Goal: Information Seeking & Learning: Learn about a topic

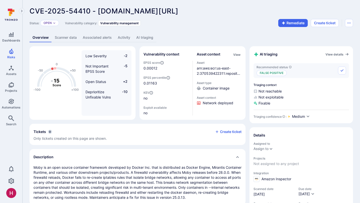
click at [218, 24] on div "Status: Open Vulnerability category: Vulnerability management Remediate Create …" at bounding box center [192, 23] width 324 height 8
click at [226, 25] on div "Status: Open Vulnerability category: Vulnerability management Remediate Create …" at bounding box center [192, 23] width 324 height 8
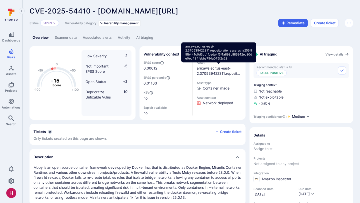
click at [219, 72] on link "arn:aws:ecr:us-east-2:370539422311:repository/terrascan/sha256:99fb441c0d3cb1fc…" at bounding box center [219, 81] width 45 height 31
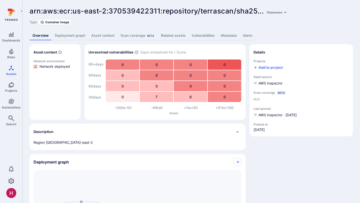
click at [200, 32] on link "Vulnerabilities" at bounding box center [203, 35] width 29 height 9
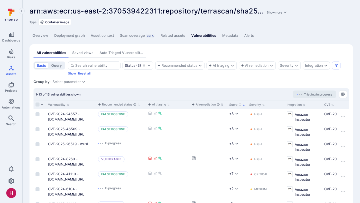
click at [276, 9] on link "Show more" at bounding box center [277, 11] width 23 height 9
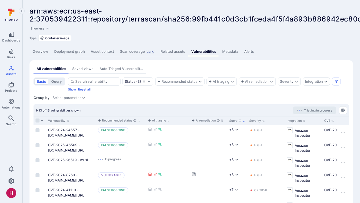
click at [77, 48] on link "Deployment graph" at bounding box center [69, 51] width 37 height 9
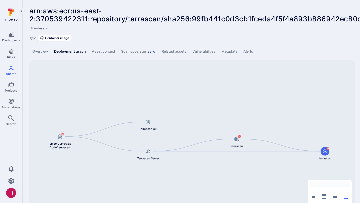
click at [212, 50] on link "Vulnerabilities" at bounding box center [204, 51] width 29 height 9
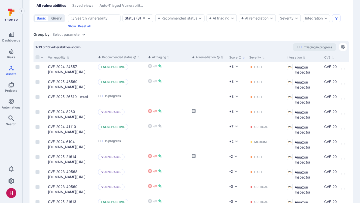
scroll to position [63, 0]
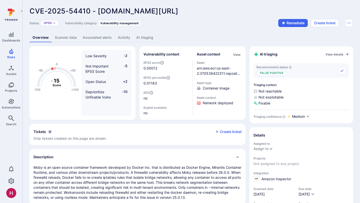
click at [149, 38] on link "AI triaging" at bounding box center [144, 37] width 23 height 9
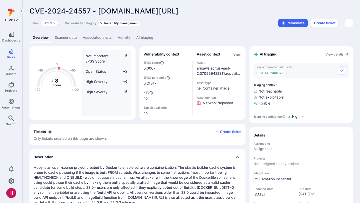
click at [148, 36] on link "AI triaging" at bounding box center [144, 37] width 23 height 9
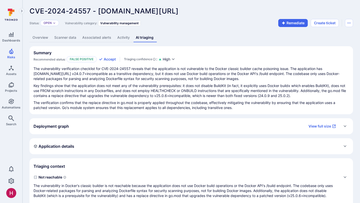
click at [44, 36] on link "Overview" at bounding box center [41, 37] width 22 height 9
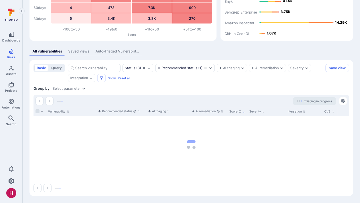
scroll to position [54, 0]
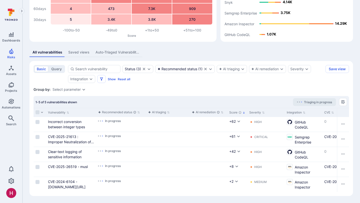
click at [239, 91] on div "Group by: Select parameter" at bounding box center [192, 89] width 316 height 5
click at [286, 85] on section "basic query Status ( 3 ) Recommended status ( 1 ) AI triaging AI remediation Se…" at bounding box center [192, 128] width 324 height 135
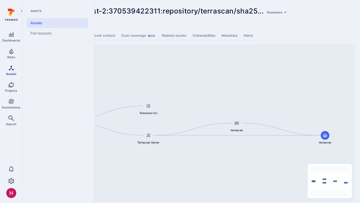
click at [9, 70] on icon "Assets" at bounding box center [11, 68] width 6 height 6
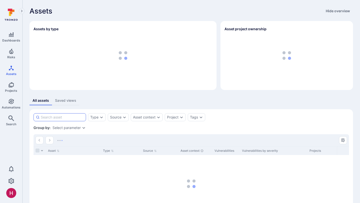
click at [75, 118] on input at bounding box center [62, 117] width 43 height 5
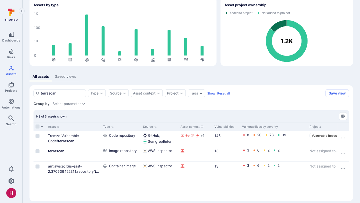
scroll to position [29, 0]
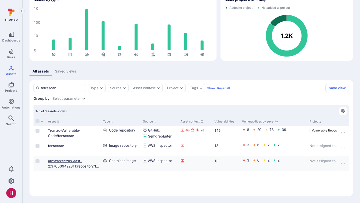
type input "terrascan"
click at [86, 167] on link "arn:aws:ecr:us-east-2:370539422311:repository/ terrascan /sha256:99fb441c0d3cb1…" at bounding box center [73, 174] width 51 height 31
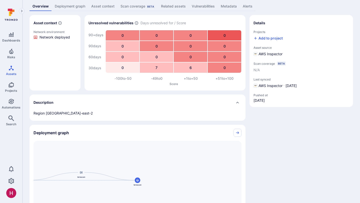
click at [79, 7] on link "Deployment graph" at bounding box center [70, 6] width 37 height 9
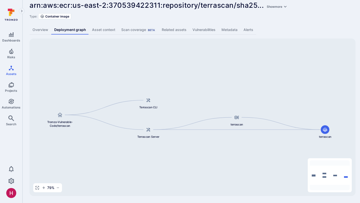
scroll to position [6, 0]
click at [62, 125] on span "Tromzo-Vulnerable-Code/terrascan" at bounding box center [60, 124] width 32 height 8
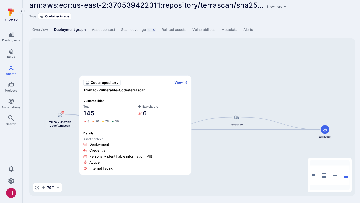
click at [183, 82] on button "View" at bounding box center [181, 82] width 13 height 5
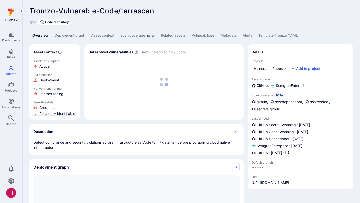
click at [83, 36] on link "Deployment graph" at bounding box center [70, 35] width 37 height 9
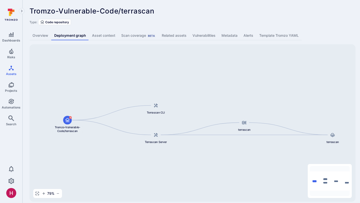
drag, startPoint x: 76, startPoint y: 103, endPoint x: 123, endPoint y: 101, distance: 47.3
click at [124, 101] on div "terrascan terrascan Terrascan CLI Tromzo-Vulnerable-Code/terrascan Terrascan Se…" at bounding box center [193, 123] width 326 height 158
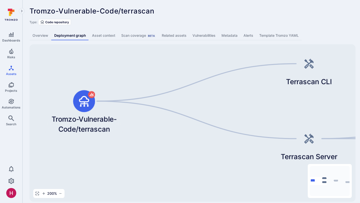
drag, startPoint x: 123, startPoint y: 101, endPoint x: 123, endPoint y: 56, distance: 44.5
click at [123, 56] on div "terrascan terrascan Terrascan CLI Tromzo-Vulnerable-Code/terrascan Terrascan Se…" at bounding box center [193, 123] width 326 height 158
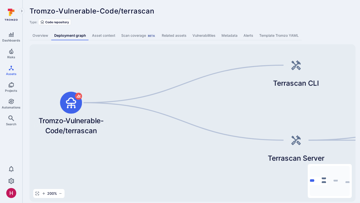
drag, startPoint x: 244, startPoint y: 75, endPoint x: 93, endPoint y: 76, distance: 150.9
click at [93, 76] on div "terrascan terrascan Terrascan CLI Tromzo-Vulnerable-Code/terrascan Terrascan Se…" at bounding box center [193, 123] width 326 height 158
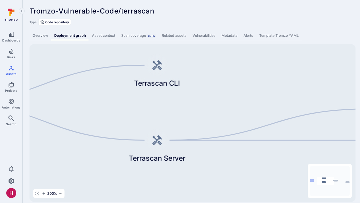
drag, startPoint x: 230, startPoint y: 83, endPoint x: 111, endPoint y: 89, distance: 119.4
click at [114, 89] on div "terrascan terrascan Terrascan CLI Tromzo-Vulnerable-Code/terrascan Terrascan Se…" at bounding box center [193, 123] width 326 height 158
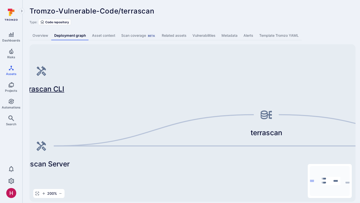
drag, startPoint x: 75, startPoint y: 92, endPoint x: 39, endPoint y: 92, distance: 36.5
click at [43, 92] on div "Terrascan CLI" at bounding box center [41, 77] width 80 height 34
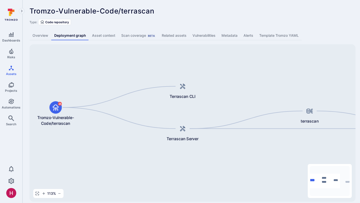
drag, startPoint x: 169, startPoint y: 97, endPoint x: 273, endPoint y: 99, distance: 103.6
click at [272, 98] on div "terrascan terrascan Terrascan CLI Tromzo-Vulnerable-Code/terrascan Terrascan Se…" at bounding box center [193, 123] width 326 height 158
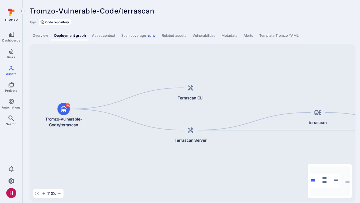
click at [178, 15] on div "Tromzo-Vulnerable-Code/terrascan ... Show more" at bounding box center [156, 11] width 252 height 8
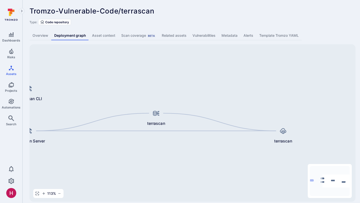
drag, startPoint x: 213, startPoint y: 79, endPoint x: 51, endPoint y: 79, distance: 161.9
click at [52, 79] on div "terrascan terrascan Terrascan CLI Tromzo-Vulnerable-Code/terrascan Terrascan Se…" at bounding box center [193, 123] width 326 height 158
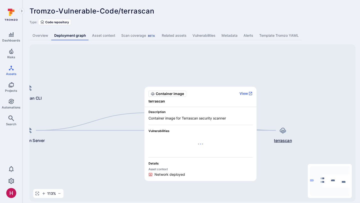
click at [282, 132] on icon at bounding box center [283, 131] width 6 height 6
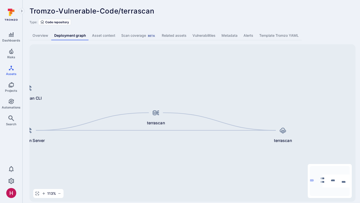
click at [190, 84] on div "terrascan terrascan Terrascan CLI Tromzo-Vulnerable-Code/terrascan Terrascan Se…" at bounding box center [193, 123] width 326 height 158
